Goal: Transaction & Acquisition: Purchase product/service

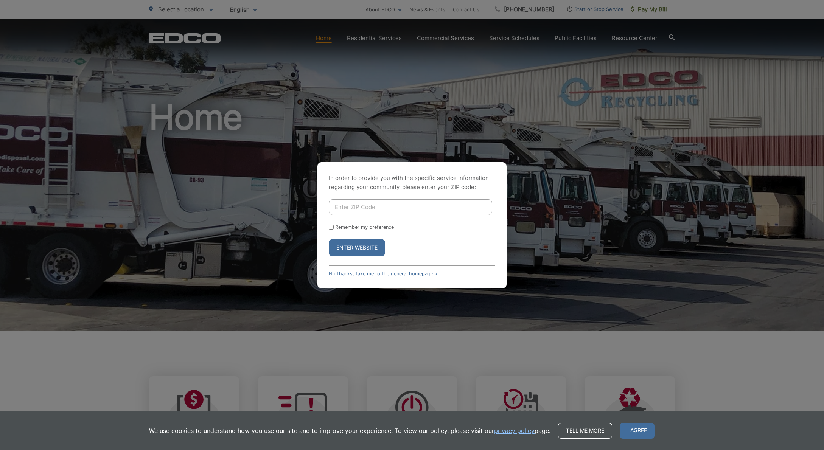
click at [364, 208] on input "Enter ZIP Code" at bounding box center [410, 207] width 163 height 16
type input "91945"
click at [332, 225] on input "Remember my preference" at bounding box center [331, 227] width 5 height 5
click at [332, 227] on input "Remember my preference" at bounding box center [331, 227] width 5 height 5
checkbox input "false"
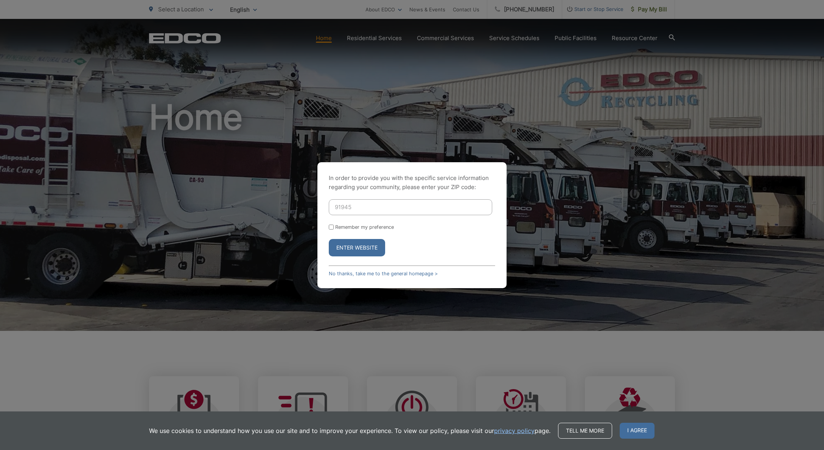
click at [355, 251] on button "Enter Website" at bounding box center [357, 247] width 56 height 17
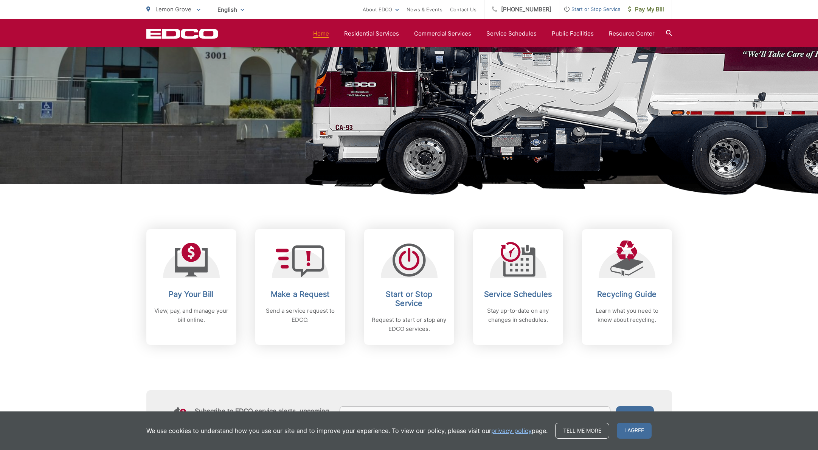
scroll to position [149, 0]
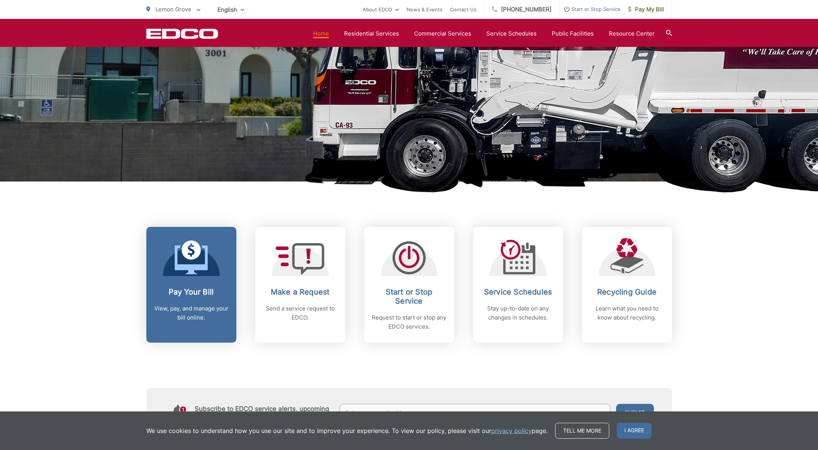
click at [185, 259] on icon at bounding box center [191, 257] width 33 height 34
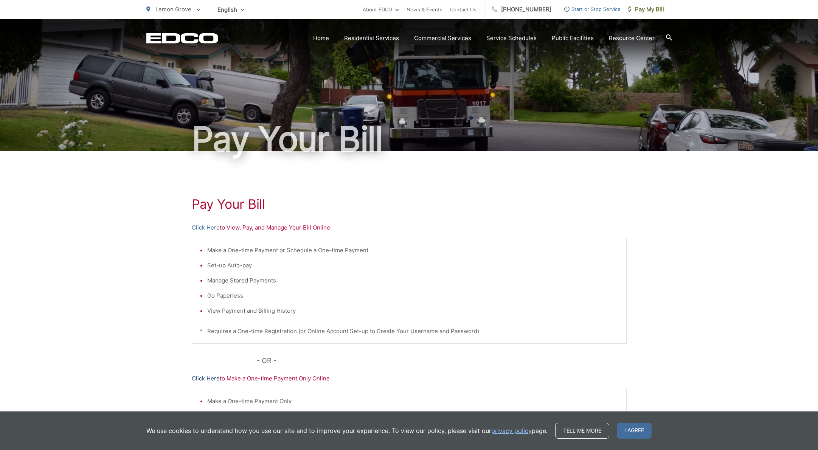
click at [209, 379] on link "Click Here" at bounding box center [206, 378] width 28 height 9
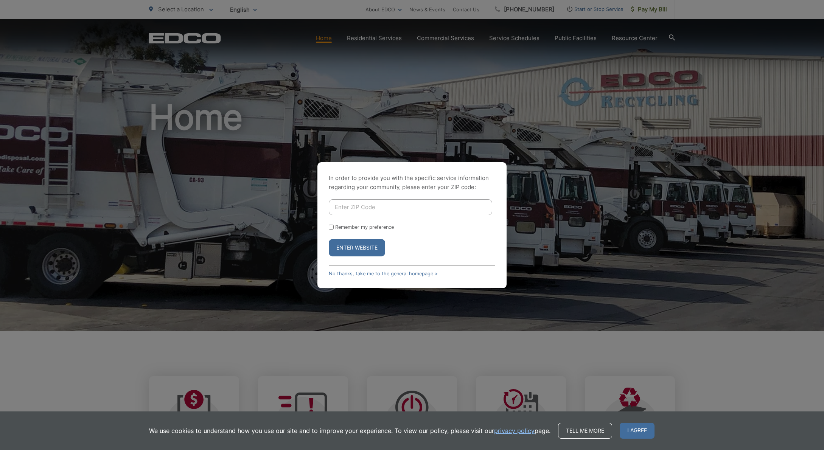
click at [366, 207] on input "Enter ZIP Code" at bounding box center [410, 207] width 163 height 16
type input "91945"
click at [366, 250] on button "Enter Website" at bounding box center [357, 247] width 56 height 17
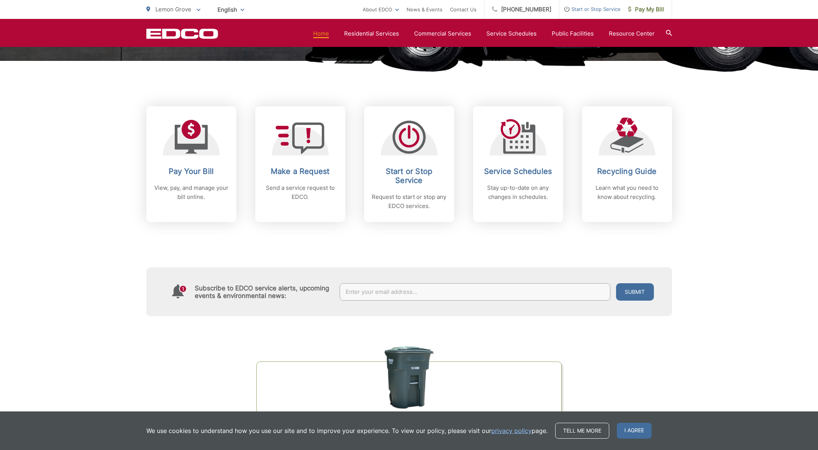
scroll to position [272, 0]
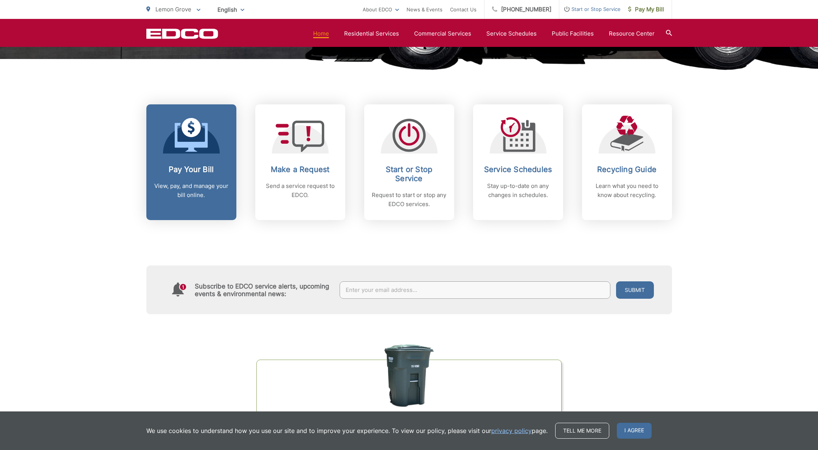
click at [191, 142] on icon at bounding box center [191, 137] width 33 height 29
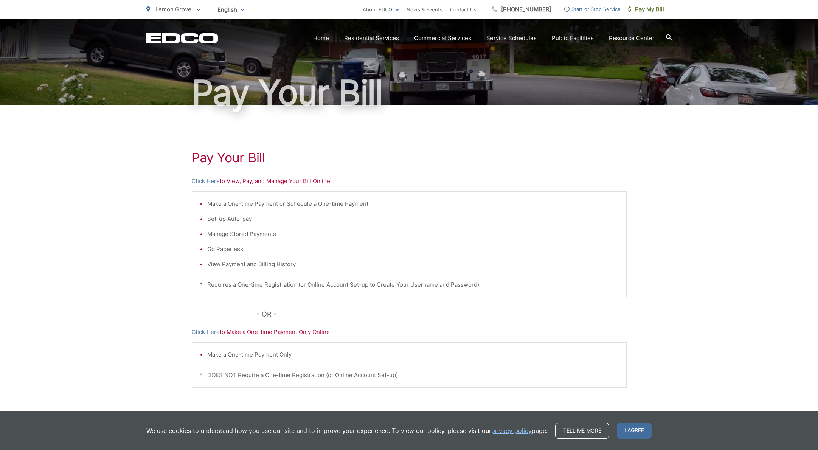
scroll to position [65, 0]
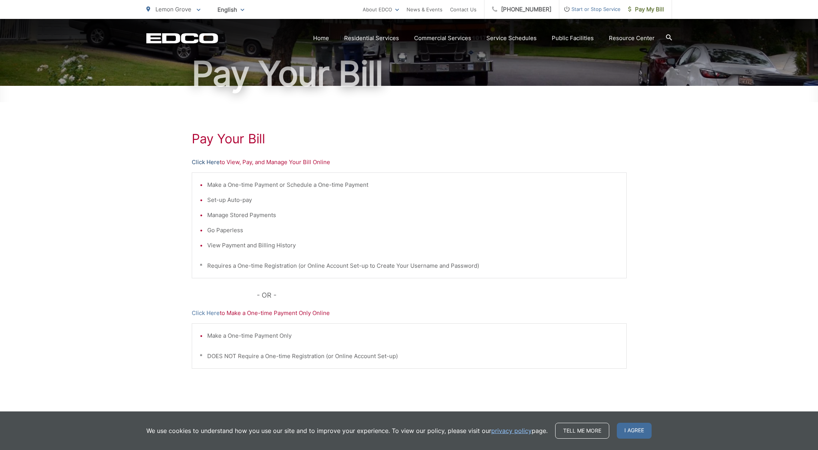
click at [211, 163] on link "Click Here" at bounding box center [206, 162] width 28 height 9
